Goal: Navigation & Orientation: Find specific page/section

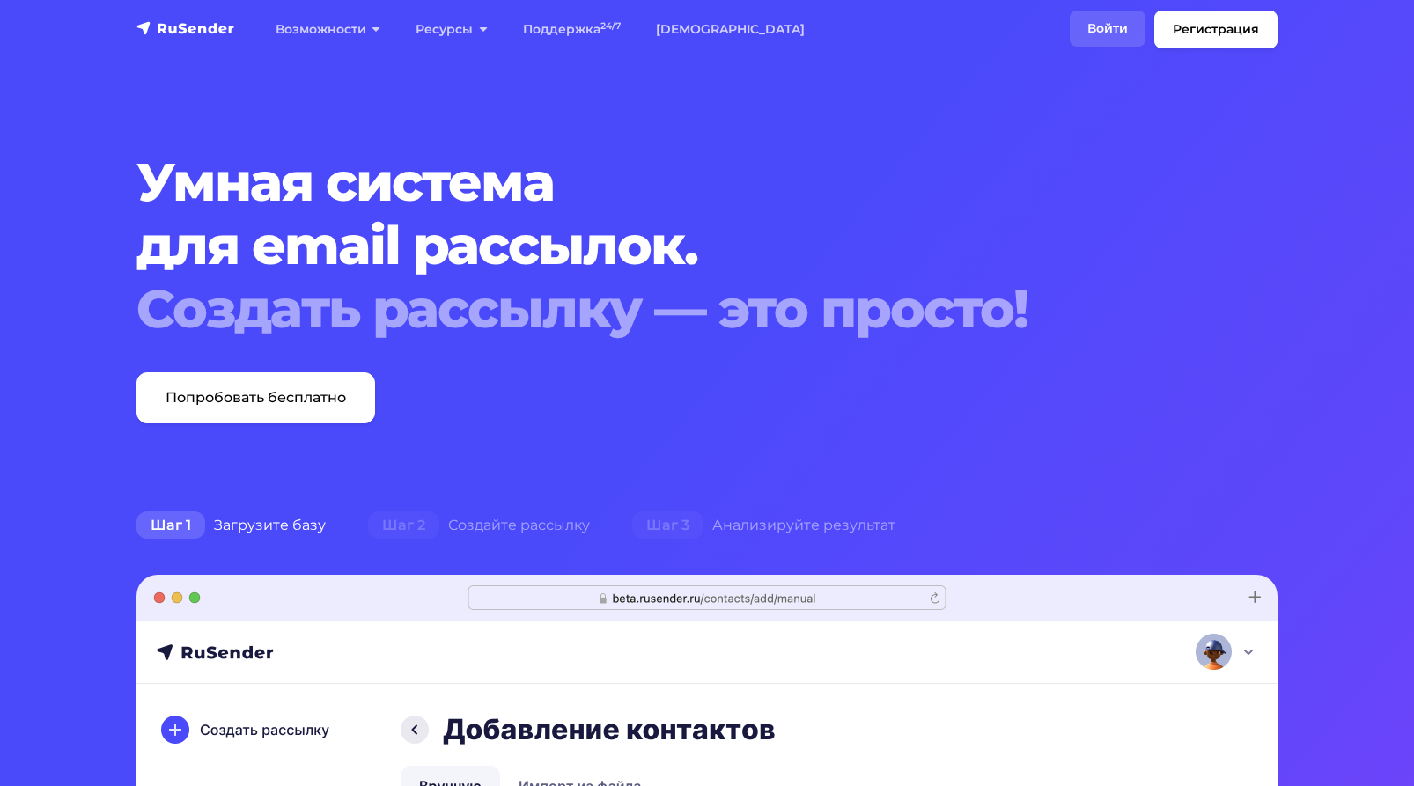
click at [1115, 20] on link "Войти" at bounding box center [1108, 29] width 76 height 36
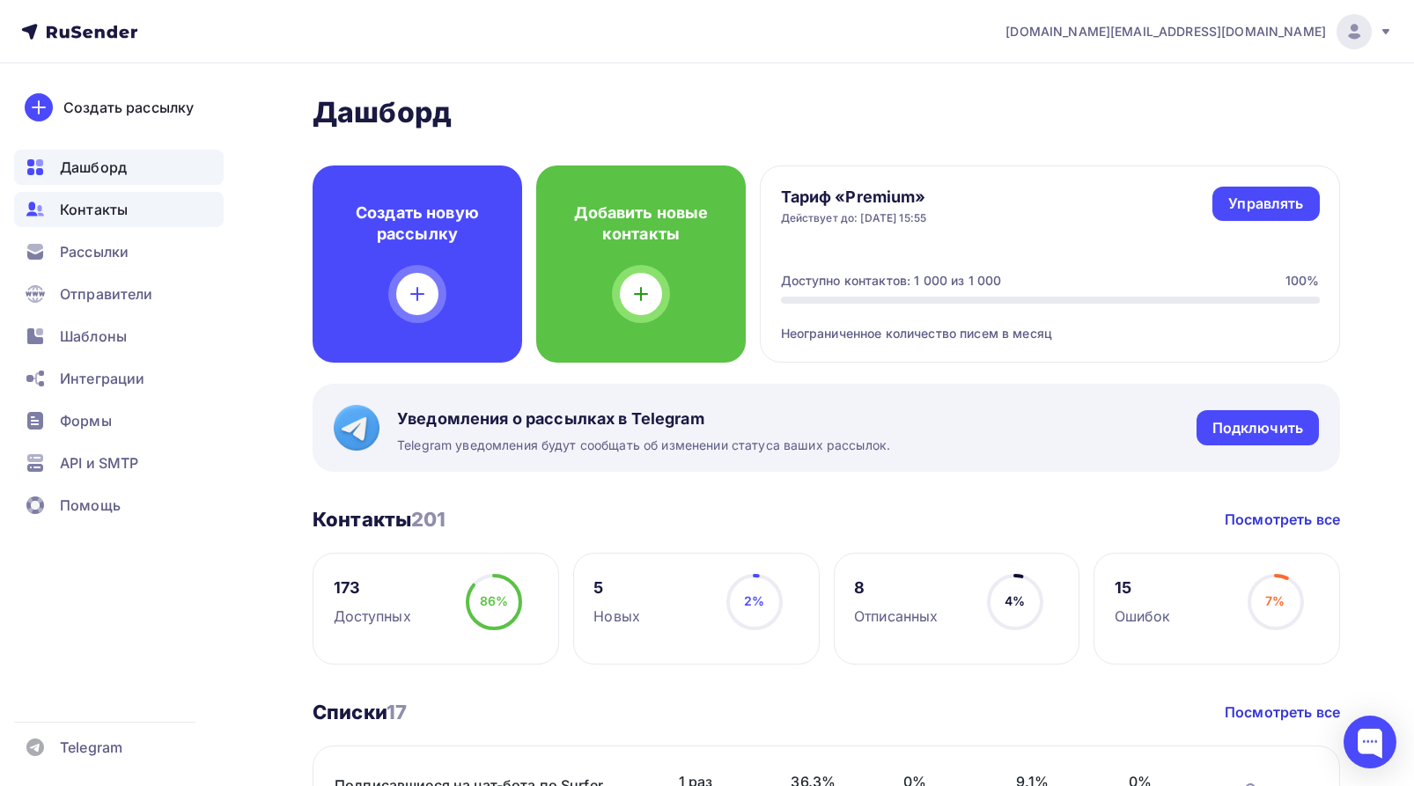
click at [93, 209] on span "Контакты" at bounding box center [94, 209] width 68 height 21
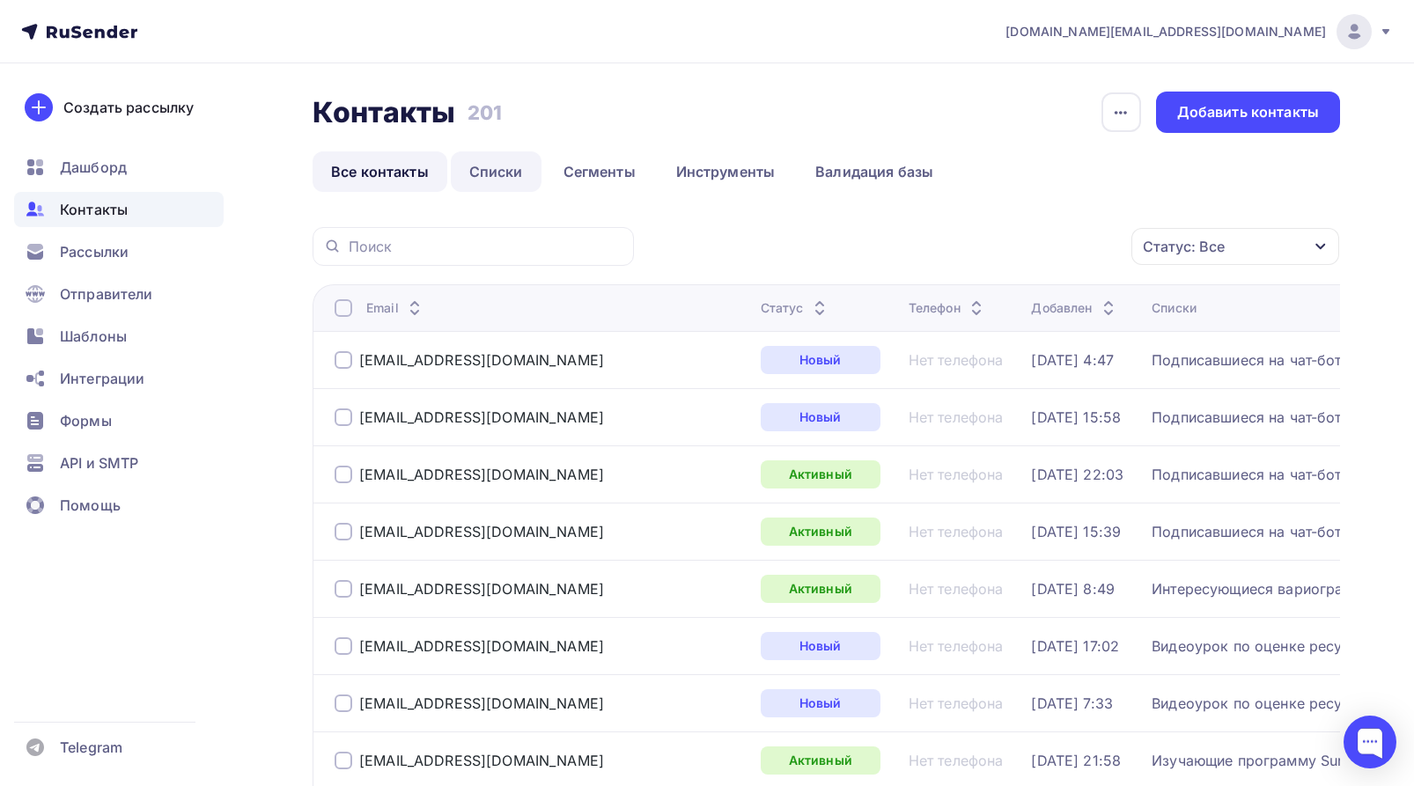
click at [510, 173] on link "Списки" at bounding box center [496, 171] width 91 height 40
